Goal: Transaction & Acquisition: Purchase product/service

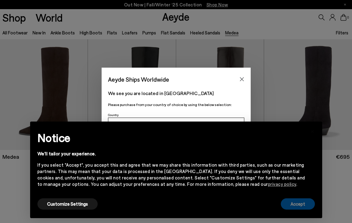
click at [297, 206] on button "Accept" at bounding box center [298, 203] width 34 height 11
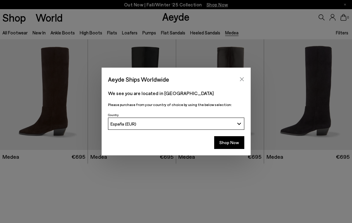
click at [243, 79] on icon "Close" at bounding box center [241, 79] width 5 height 5
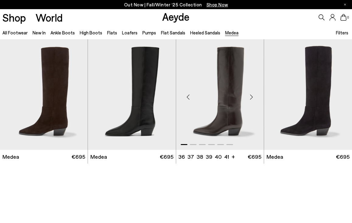
click at [223, 90] on img "1 / 6" at bounding box center [220, 94] width 88 height 110
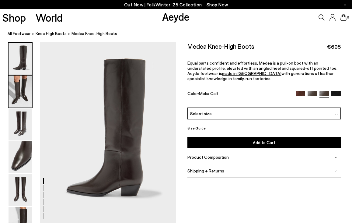
click at [24, 96] on img at bounding box center [21, 91] width 24 height 32
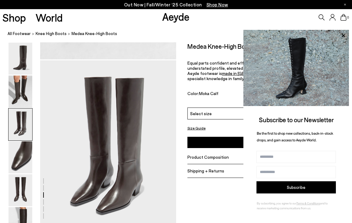
scroll to position [347, 0]
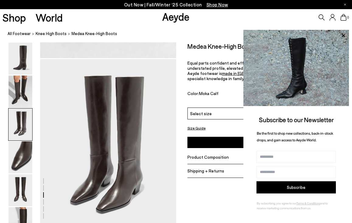
click at [304, 87] on img at bounding box center [296, 68] width 106 height 76
click at [219, 71] on span "Aeyde footwear is" at bounding box center [204, 73] width 35 height 5
click at [346, 38] on icon at bounding box center [343, 36] width 8 height 8
click at [50, 33] on span "knee high boots" at bounding box center [51, 33] width 31 height 5
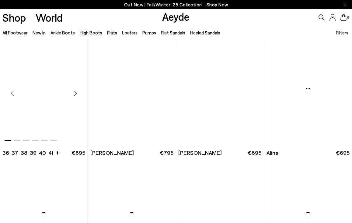
scroll to position [624, 0]
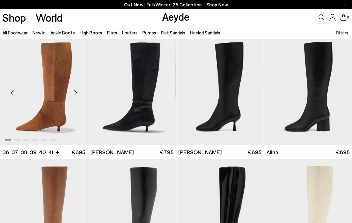
click at [75, 92] on div "Next slide" at bounding box center [75, 92] width 18 height 18
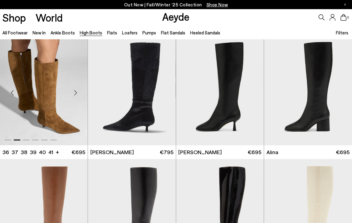
click at [75, 92] on div "Next slide" at bounding box center [75, 92] width 18 height 18
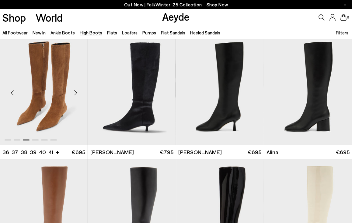
click at [11, 92] on div "Previous slide" at bounding box center [12, 92] width 18 height 18
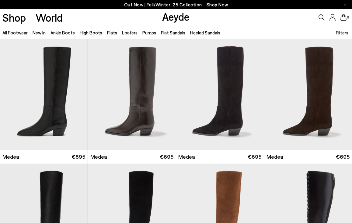
scroll to position [0, 0]
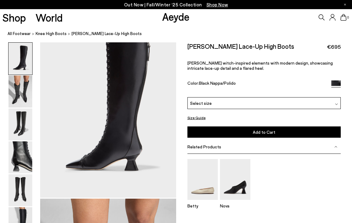
scroll to position [27, 0]
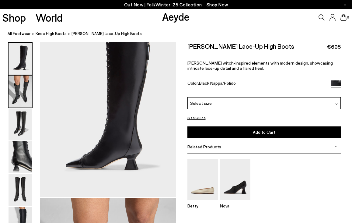
click at [27, 94] on img at bounding box center [21, 91] width 24 height 32
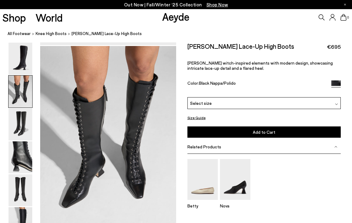
scroll to position [182, 0]
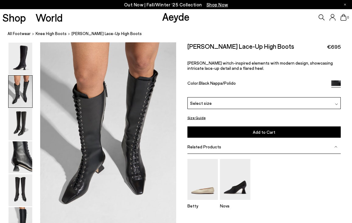
click at [299, 100] on div "Select size" at bounding box center [263, 103] width 153 height 12
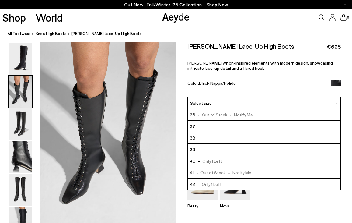
click at [299, 100] on div "Select size" at bounding box center [263, 103] width 153 height 12
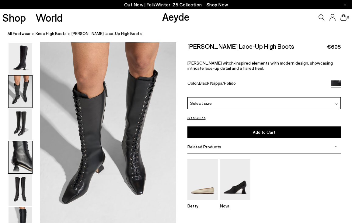
click at [17, 155] on img at bounding box center [21, 157] width 24 height 32
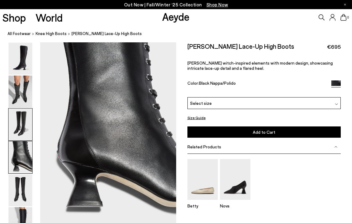
click at [17, 138] on img at bounding box center [21, 124] width 24 height 32
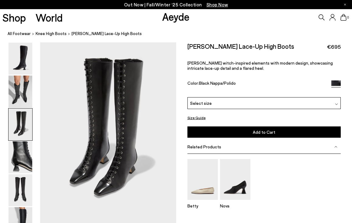
scroll to position [364, 0]
click at [218, 103] on div "Select size" at bounding box center [263, 103] width 153 height 12
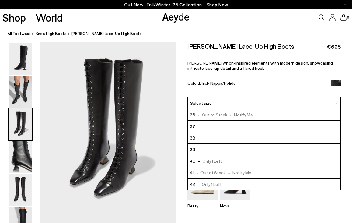
click at [218, 103] on div "Select size" at bounding box center [263, 103] width 153 height 12
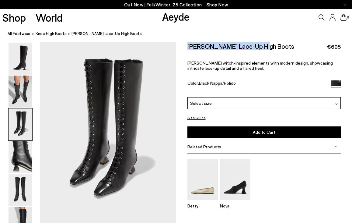
drag, startPoint x: 276, startPoint y: 47, endPoint x: 188, endPoint y: 48, distance: 87.9
click at [188, 48] on div "[PERSON_NAME] Lace-Up High Boots €695" at bounding box center [263, 46] width 153 height 8
copy h2 "[PERSON_NAME] Lace-Up High Boots"
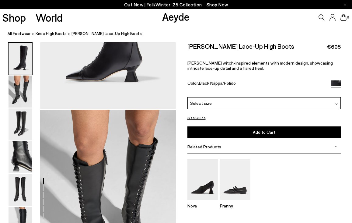
scroll to position [194, 0]
